Goal: Information Seeking & Learning: Learn about a topic

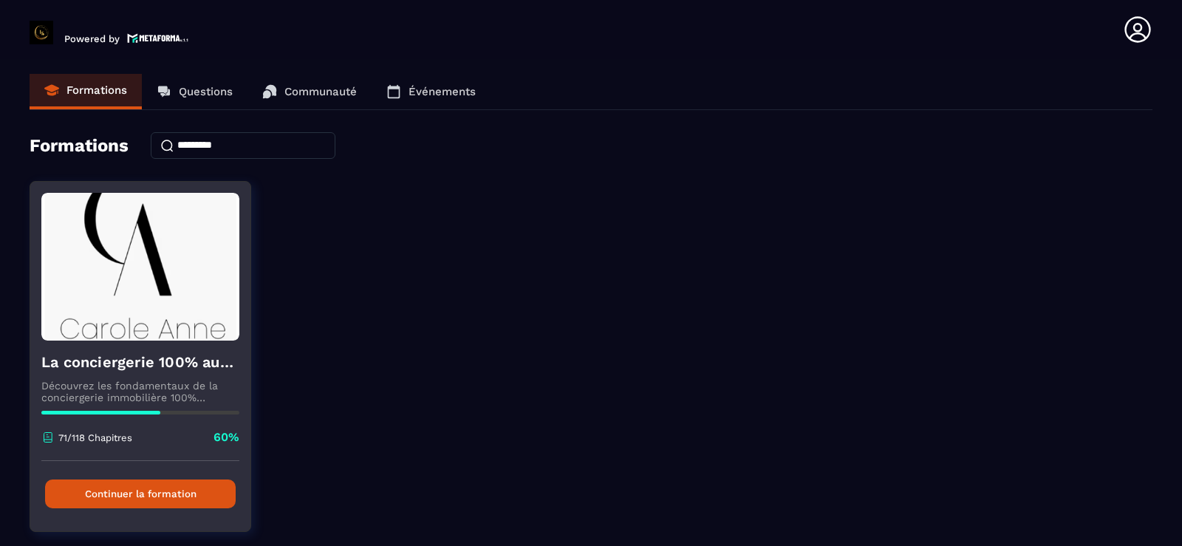
click at [149, 499] on button "Continuer la formation" at bounding box center [140, 494] width 191 height 29
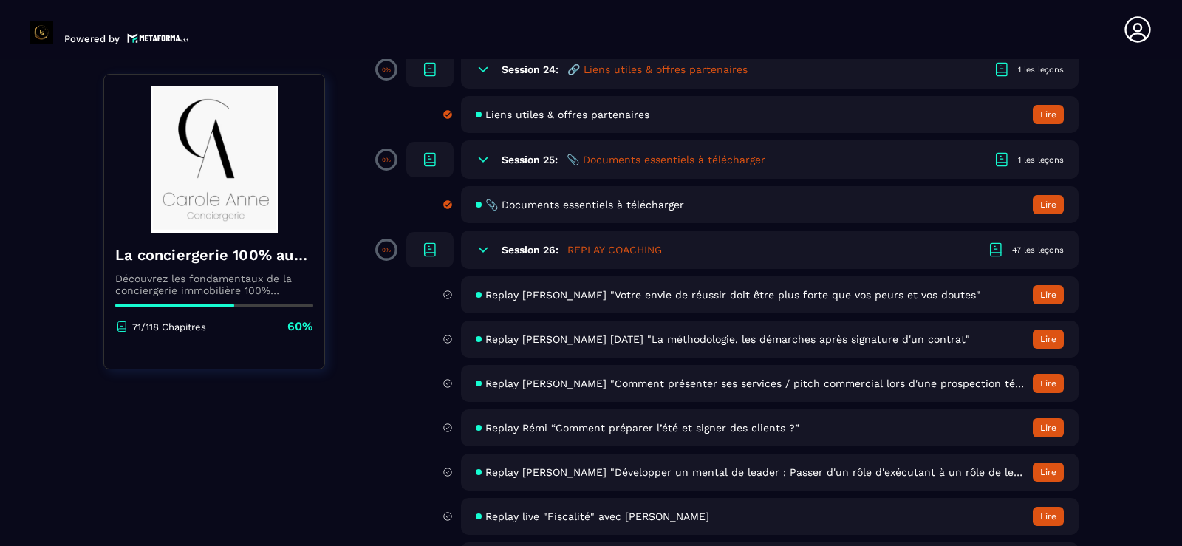
scroll to position [4257, 0]
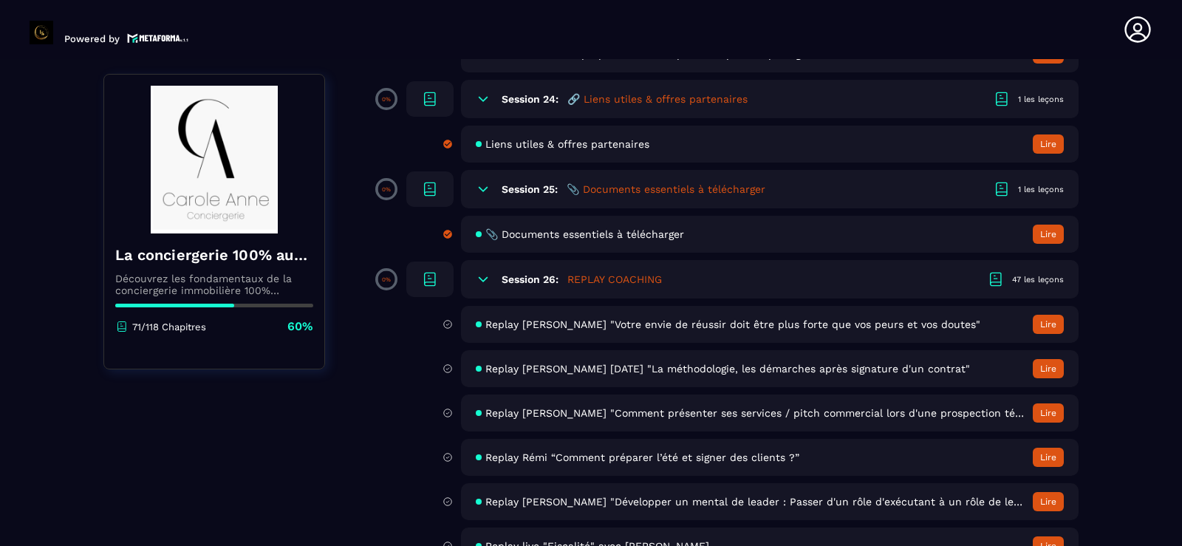
click at [1048, 327] on button "Lire" at bounding box center [1048, 324] width 31 height 19
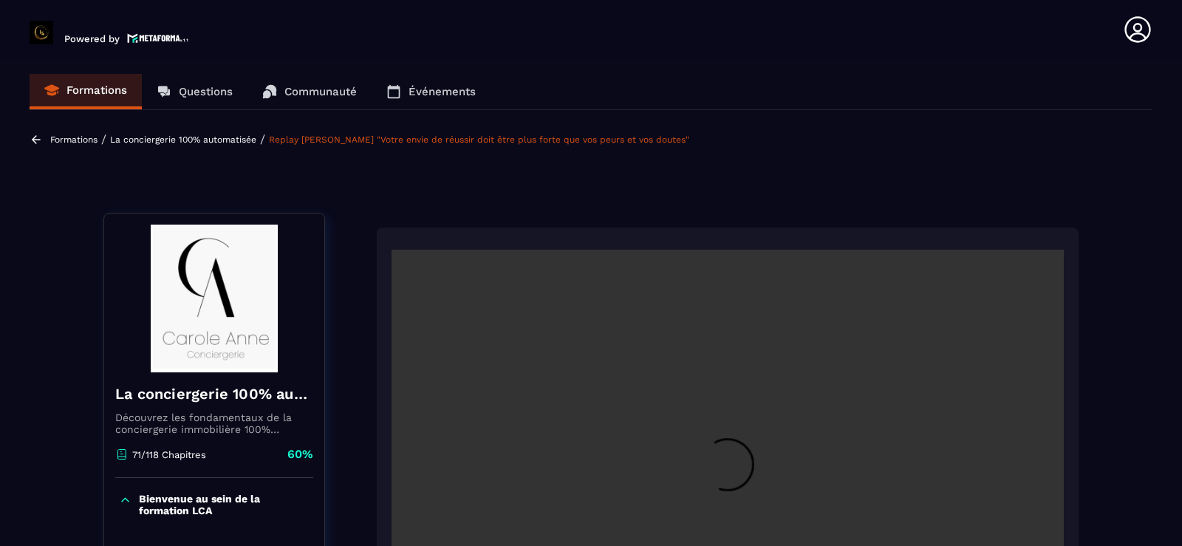
scroll to position [6, 0]
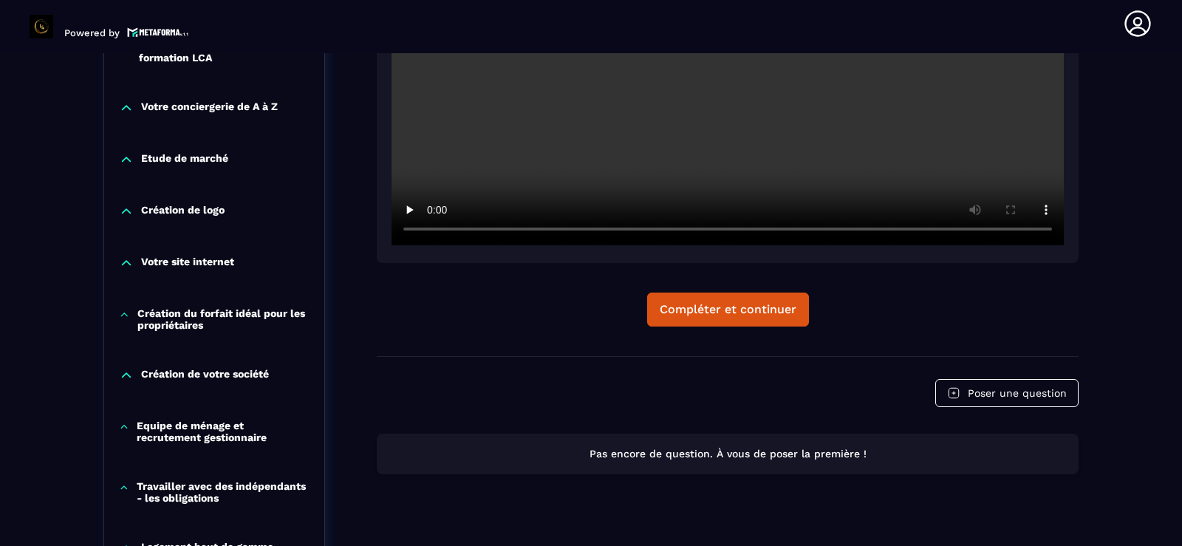
scroll to position [213, 0]
